Goal: Information Seeking & Learning: Find specific fact

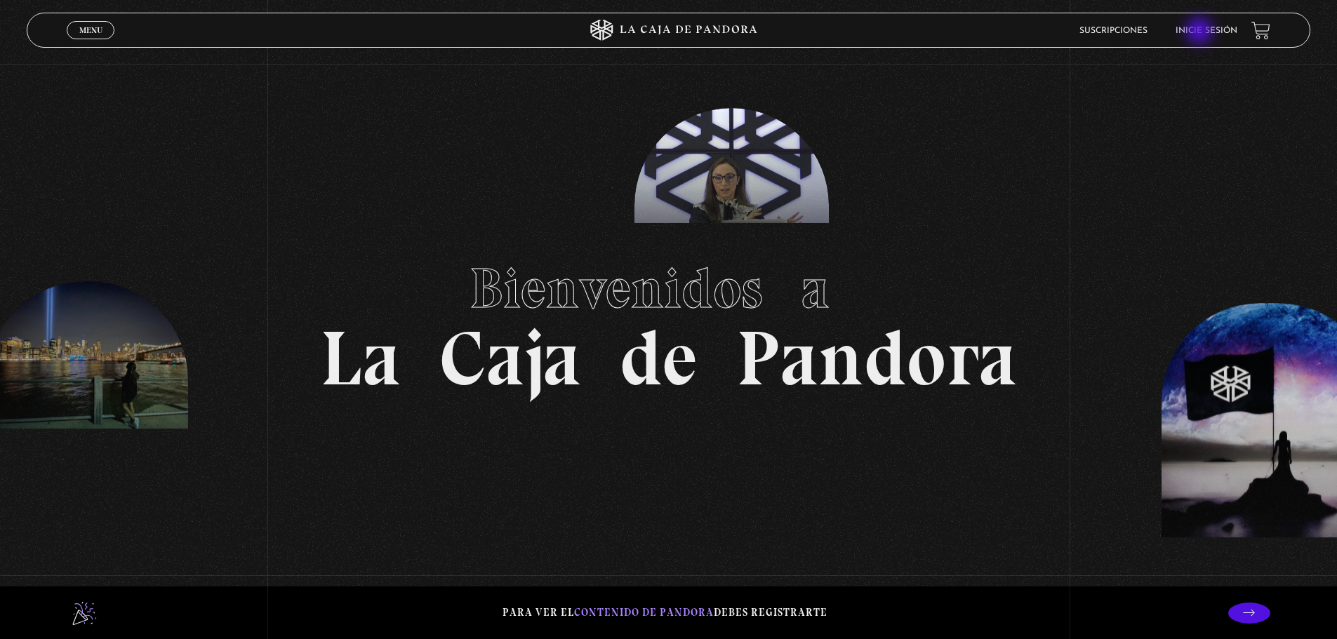
click at [1201, 32] on link "Inicie sesión" at bounding box center [1207, 31] width 62 height 8
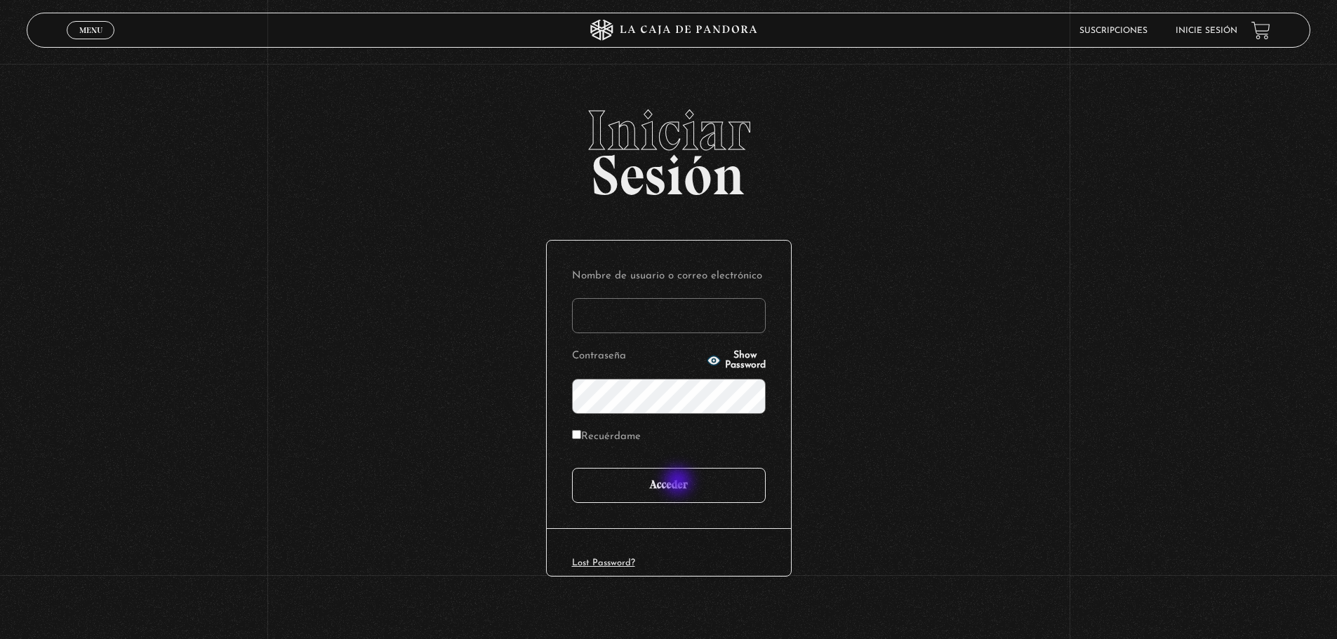
type input "saraydzyoho@gmail.com"
click at [679, 483] on input "Acceder" at bounding box center [669, 485] width 194 height 35
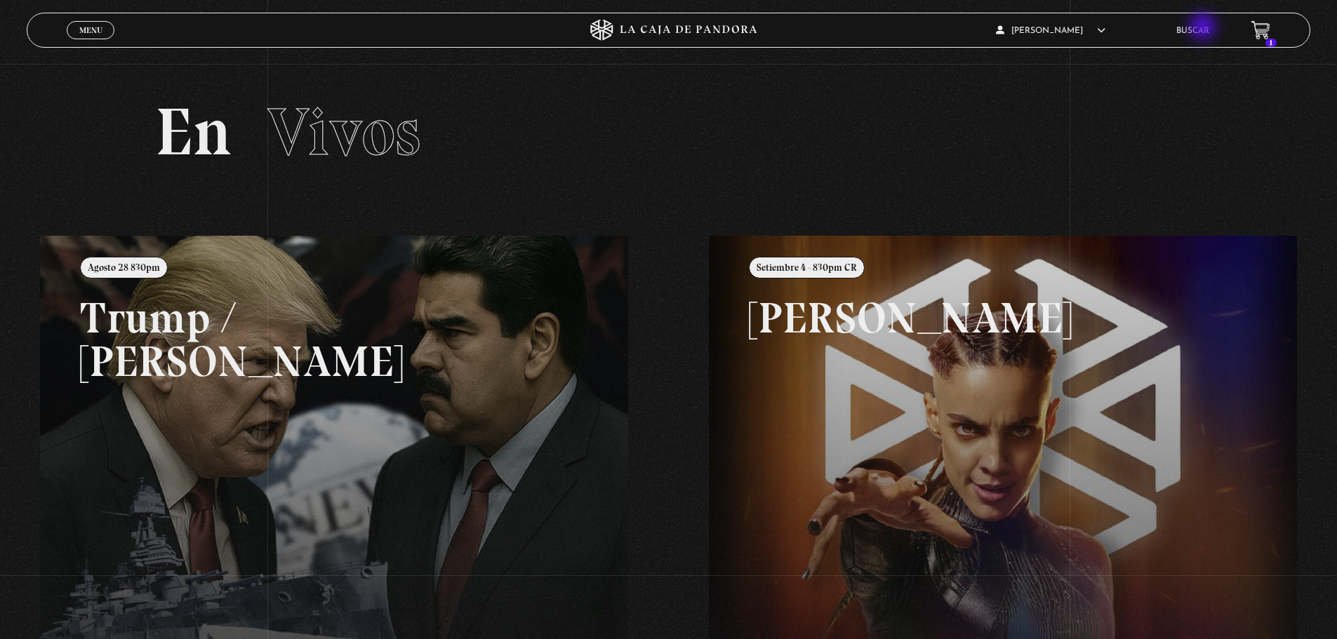
click at [1205, 28] on link "Buscar" at bounding box center [1192, 31] width 33 height 8
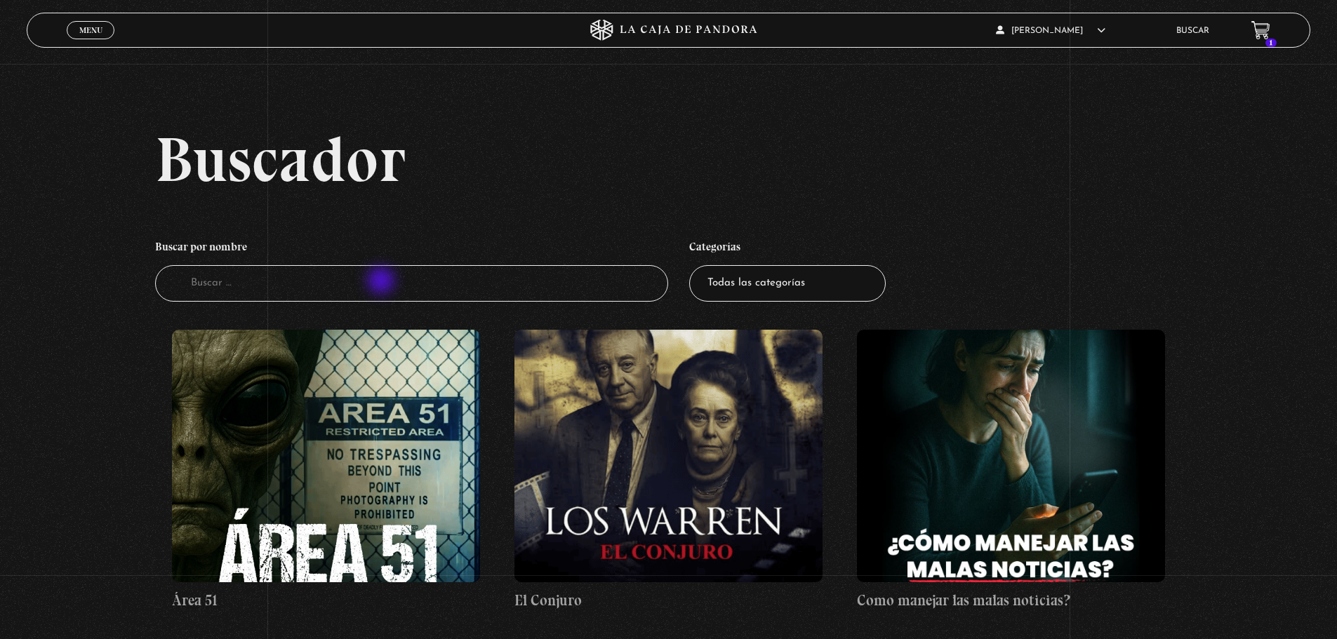
click at [374, 277] on input "Buscador" at bounding box center [412, 283] width 514 height 37
type input "israel"
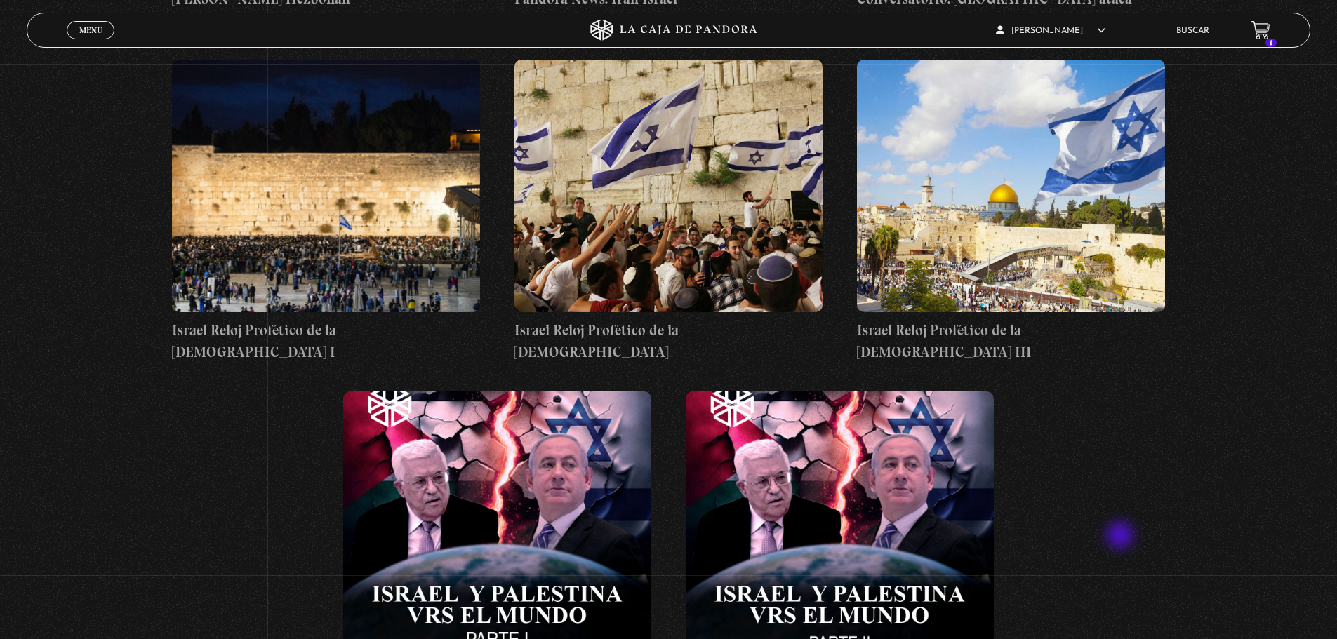
scroll to position [842, 0]
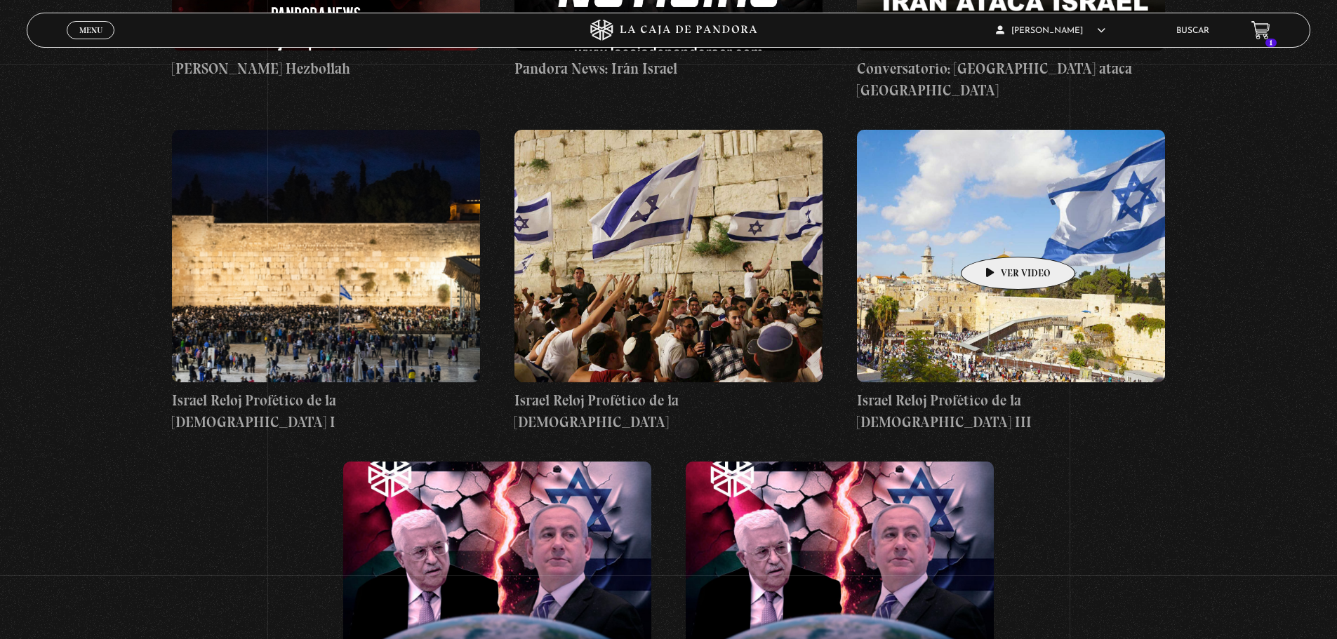
click at [996, 236] on figure at bounding box center [1011, 256] width 308 height 253
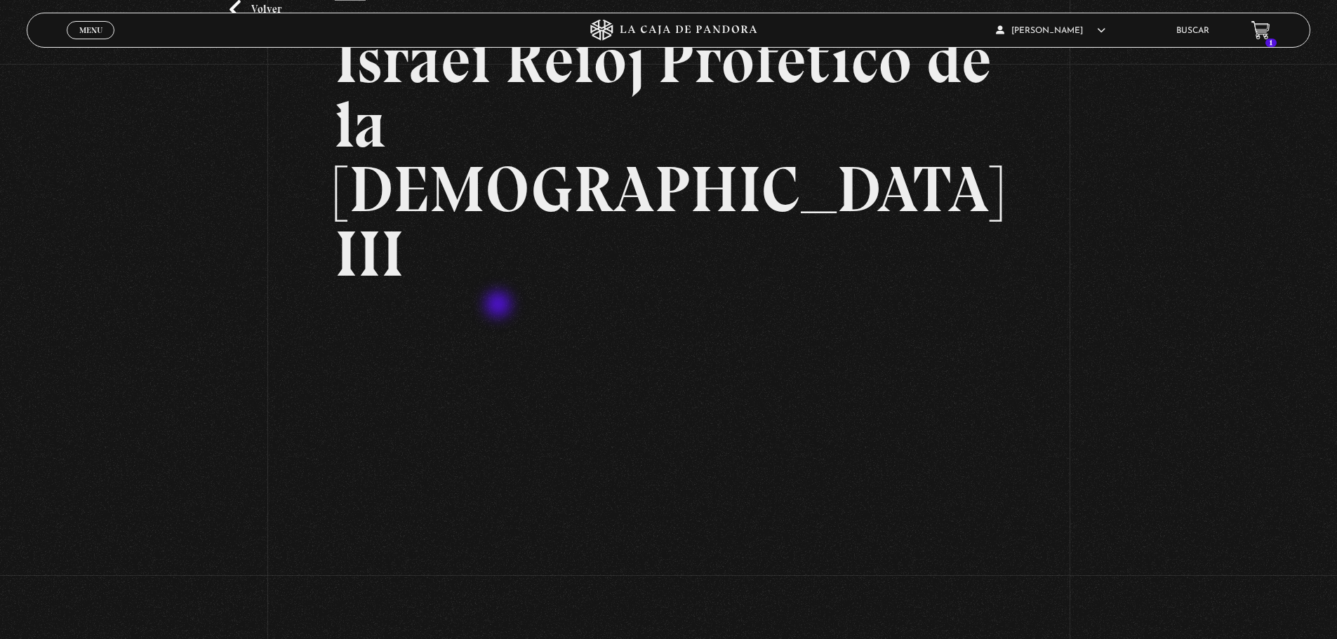
scroll to position [140, 0]
